Goal: Transaction & Acquisition: Purchase product/service

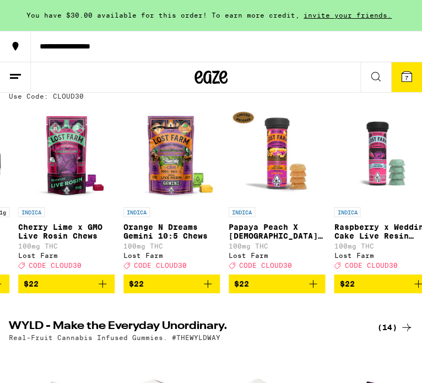
scroll to position [0, 3366]
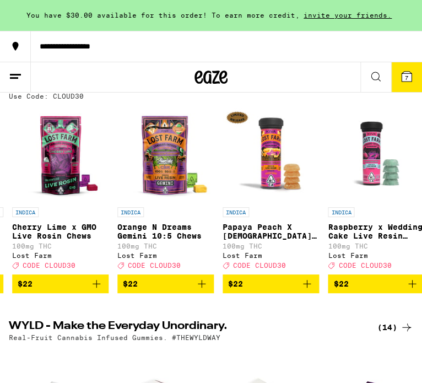
click at [83, 53] on button "**********" at bounding box center [211, 46] width 422 height 31
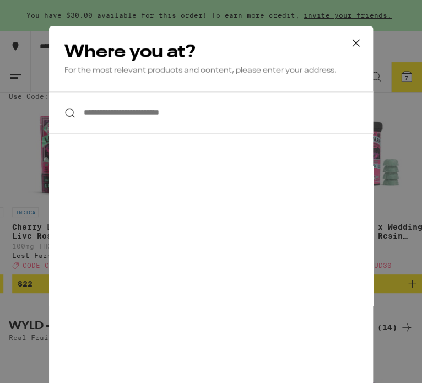
click at [93, 105] on input "**********" at bounding box center [211, 113] width 324 height 42
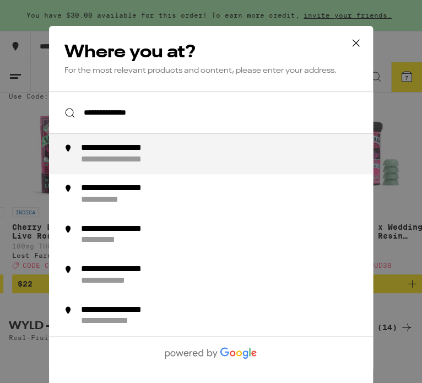
click at [106, 156] on div "**********" at bounding box center [132, 160] width 103 height 12
type input "**********"
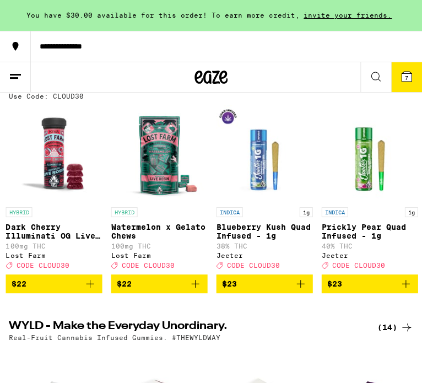
scroll to position [0, 4991]
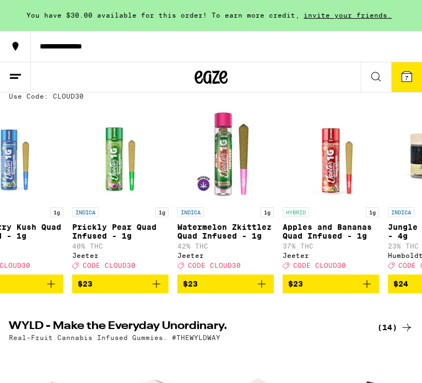
click at [191, 288] on span "$23" at bounding box center [190, 283] width 15 height 9
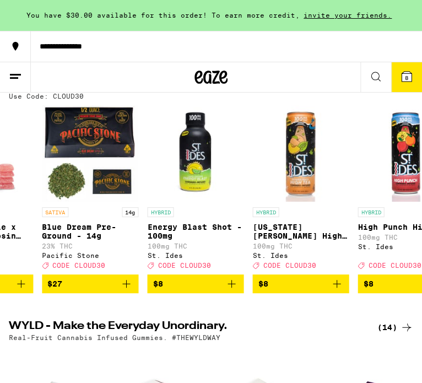
scroll to position [0, 0]
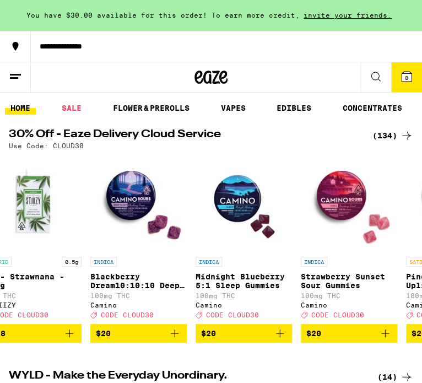
scroll to position [0, 2191]
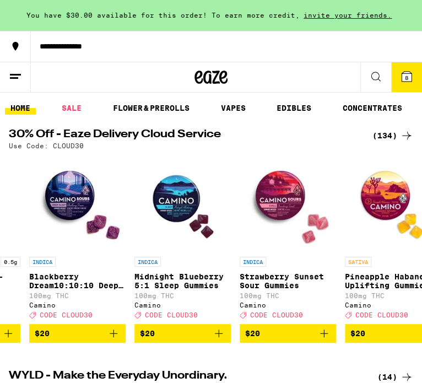
click at [277, 340] on span "$20" at bounding box center [287, 333] width 85 height 13
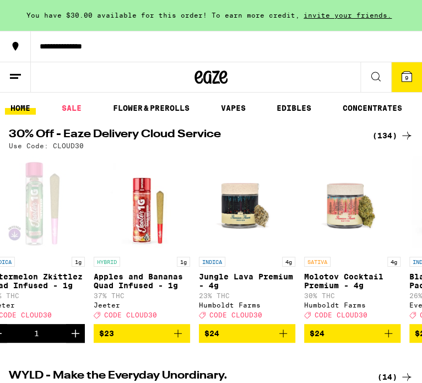
scroll to position [0, 5180]
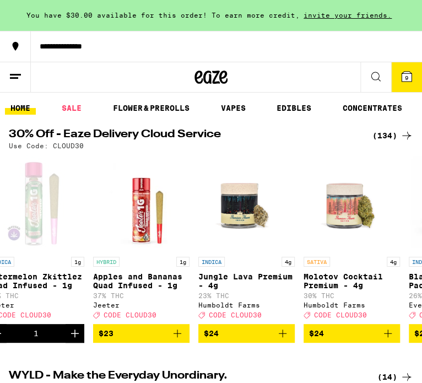
click at [356, 340] on span "$24" at bounding box center [351, 333] width 85 height 13
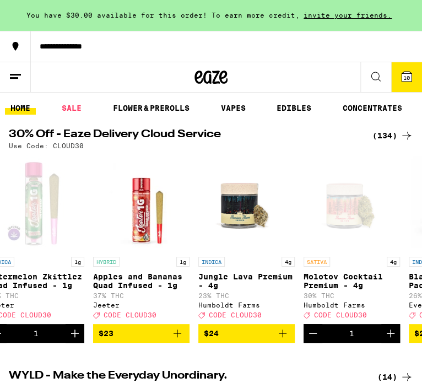
click at [398, 90] on button "10" at bounding box center [406, 77] width 31 height 30
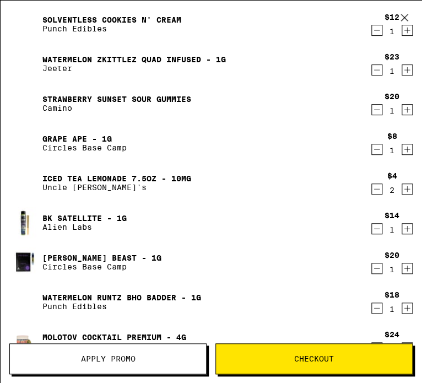
scroll to position [62, 0]
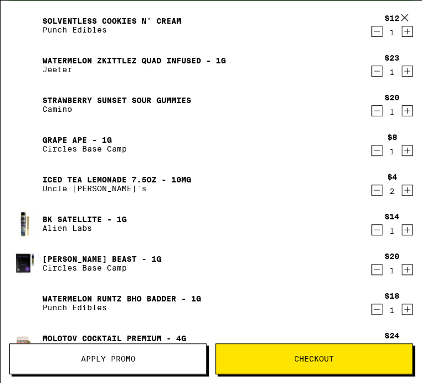
click at [374, 151] on icon "Decrement" at bounding box center [377, 150] width 10 height 13
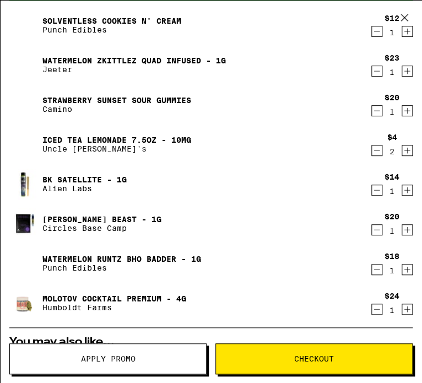
click at [377, 186] on icon "Decrement" at bounding box center [377, 190] width 10 height 13
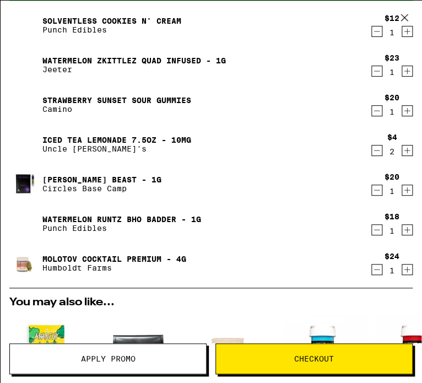
click at [379, 196] on icon "Decrement" at bounding box center [377, 190] width 10 height 13
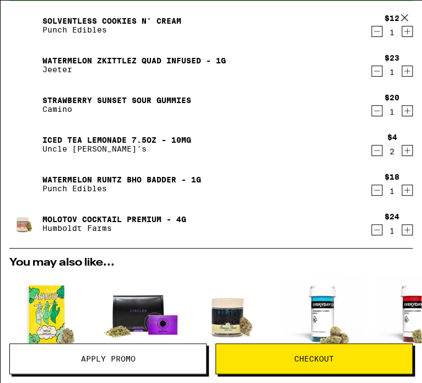
click at [381, 196] on icon "Decrement" at bounding box center [377, 190] width 10 height 13
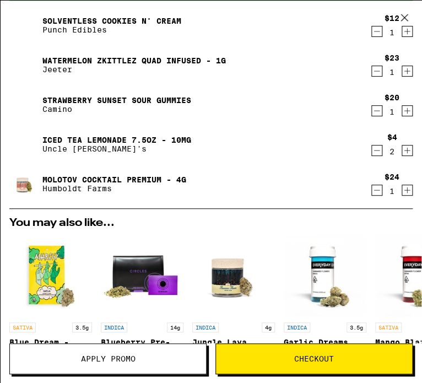
click at [378, 31] on icon "Decrement" at bounding box center [377, 31] width 6 height 0
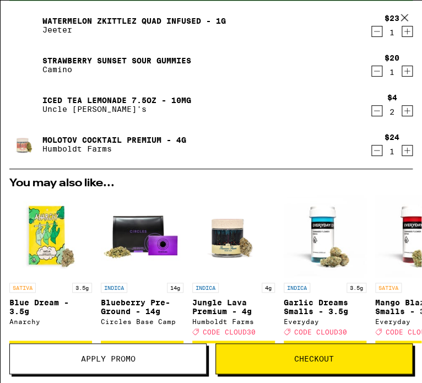
click at [124, 353] on button "Apply Promo" at bounding box center [107, 358] width 197 height 31
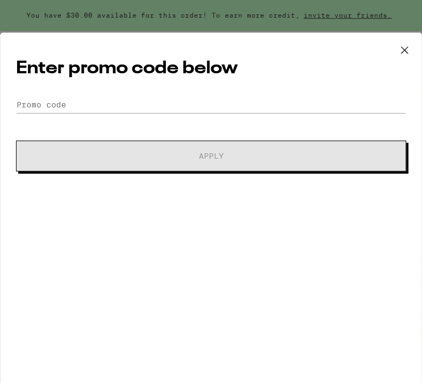
click at [62, 95] on div "Enter promo code below Promo Code Apply" at bounding box center [211, 215] width 422 height 364
click at [56, 105] on input "Promo Code" at bounding box center [211, 104] width 390 height 17
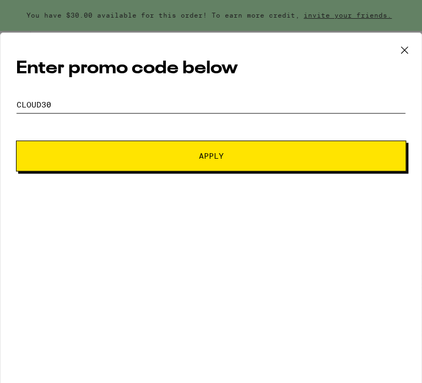
type input "cloud30"
click at [114, 154] on span "Apply" at bounding box center [211, 156] width 314 height 8
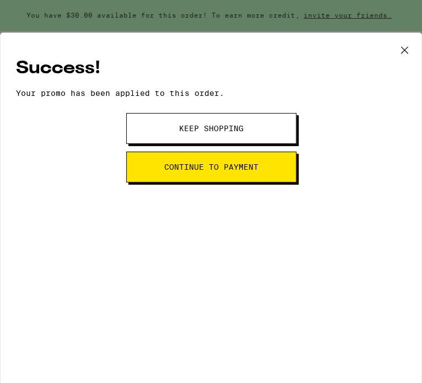
click at [180, 166] on span "Continue to payment" at bounding box center [211, 167] width 94 height 8
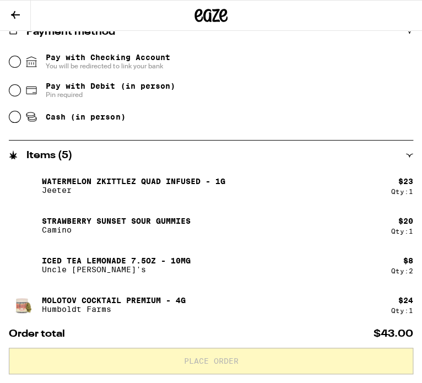
scroll to position [440, 0]
